Goal: Task Accomplishment & Management: Use online tool/utility

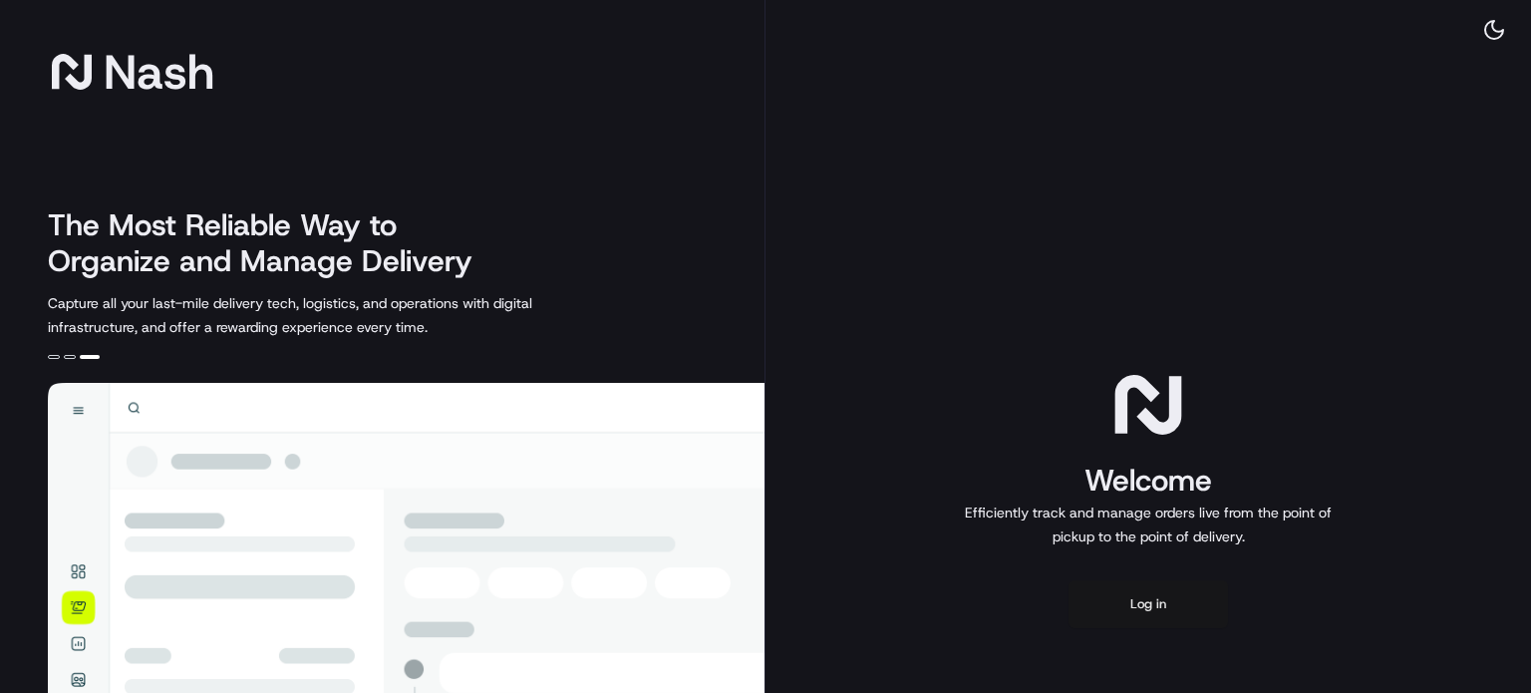
click at [1136, 628] on button "Log in" at bounding box center [1147, 604] width 159 height 48
